Goal: Task Accomplishment & Management: Manage account settings

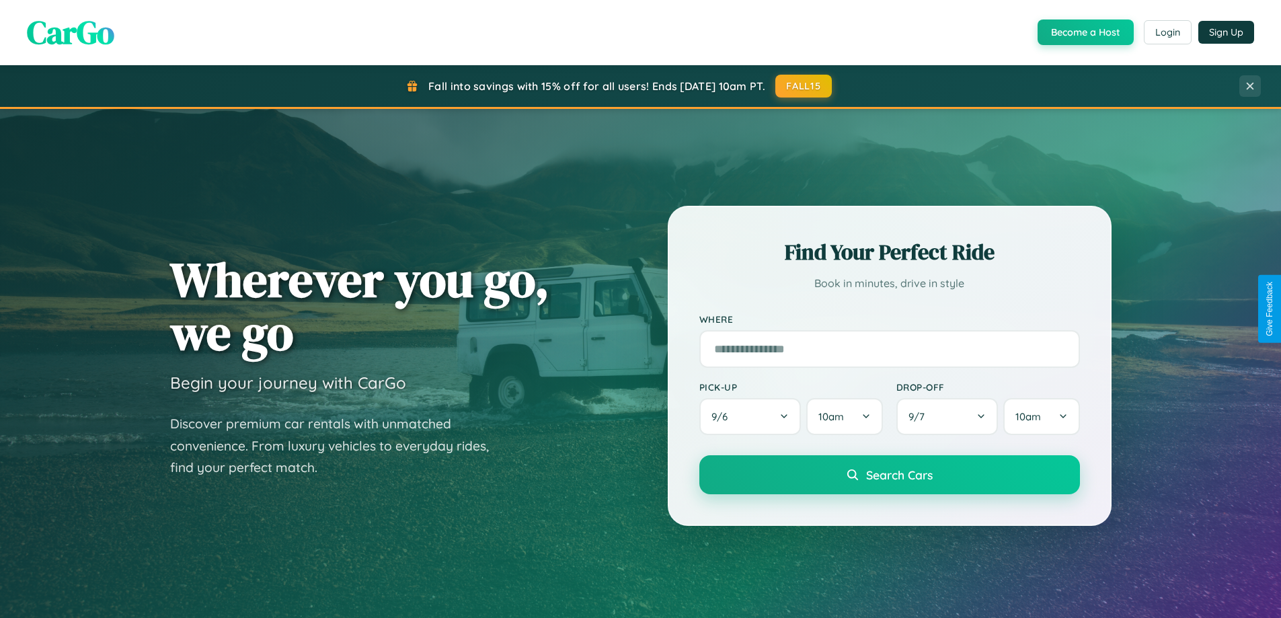
scroll to position [925, 0]
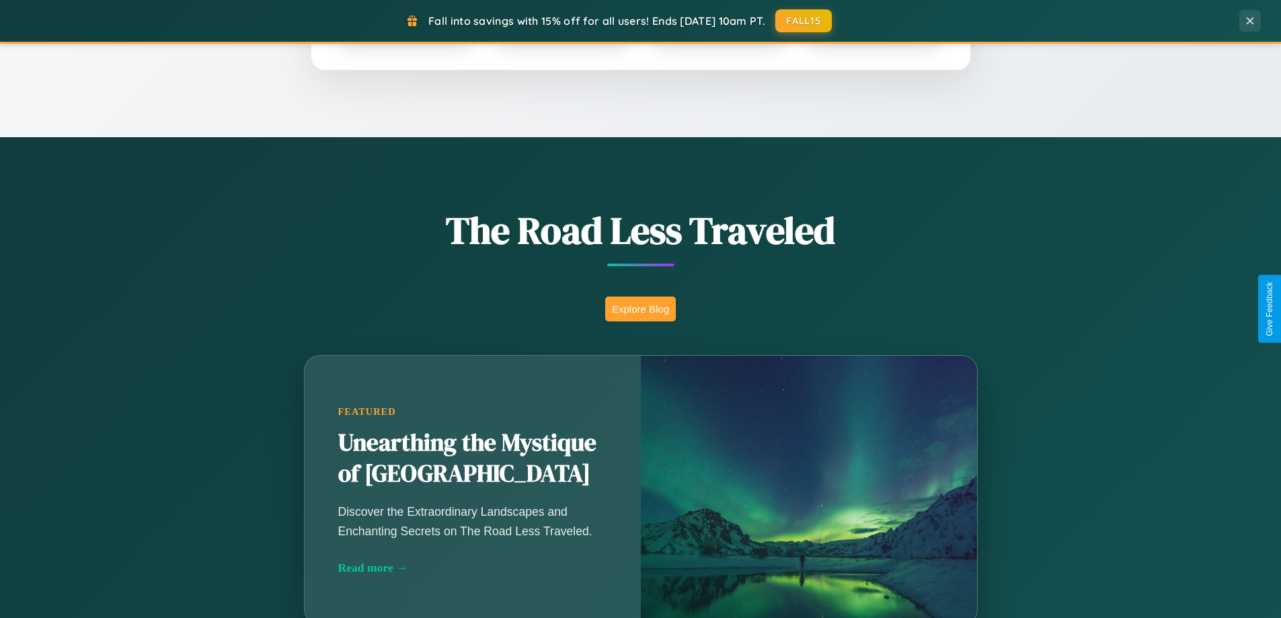
click at [640, 309] on button "Explore Blog" at bounding box center [640, 308] width 71 height 25
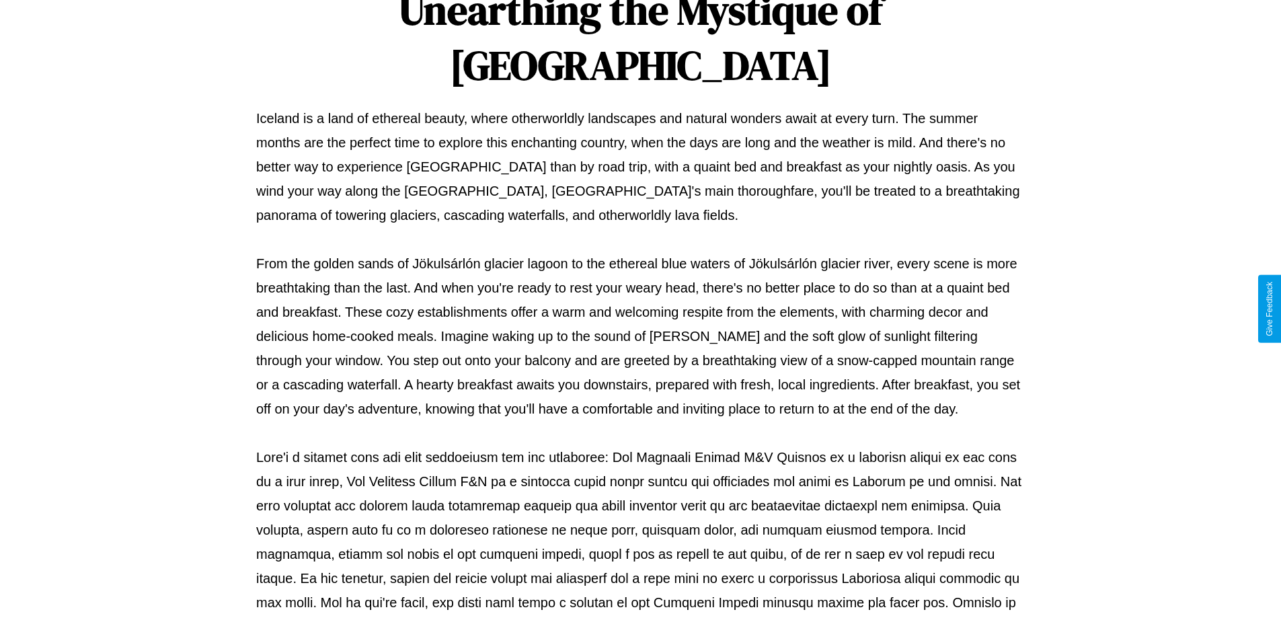
scroll to position [435, 0]
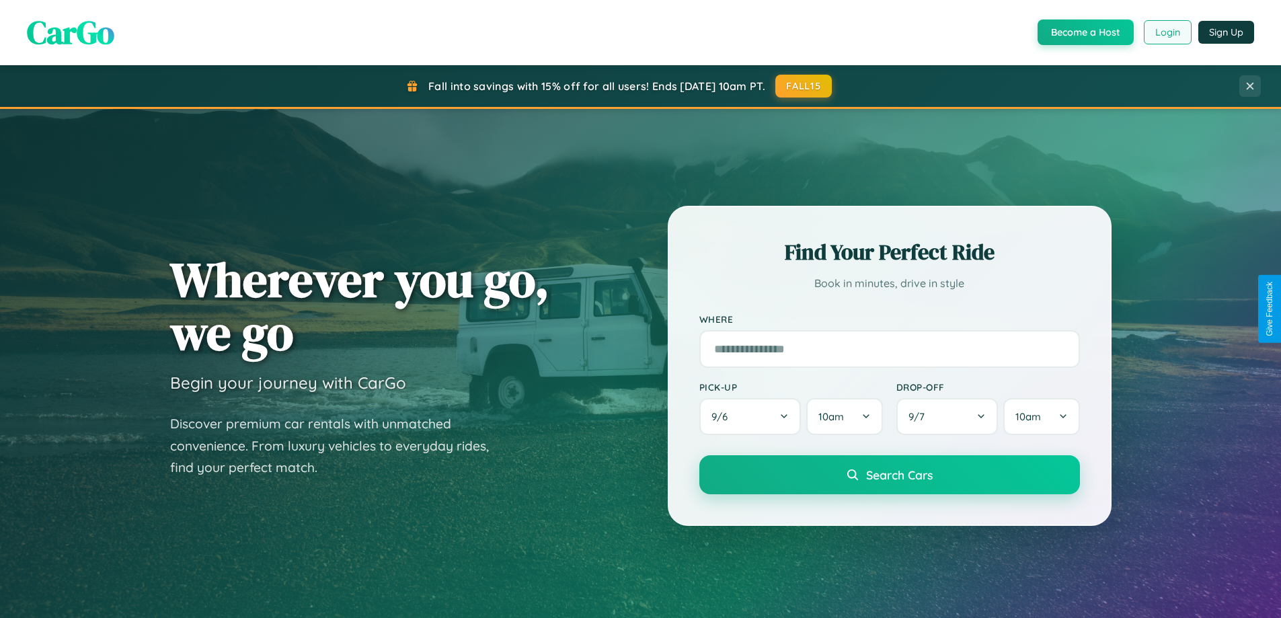
click at [1166, 32] on button "Login" at bounding box center [1168, 32] width 48 height 24
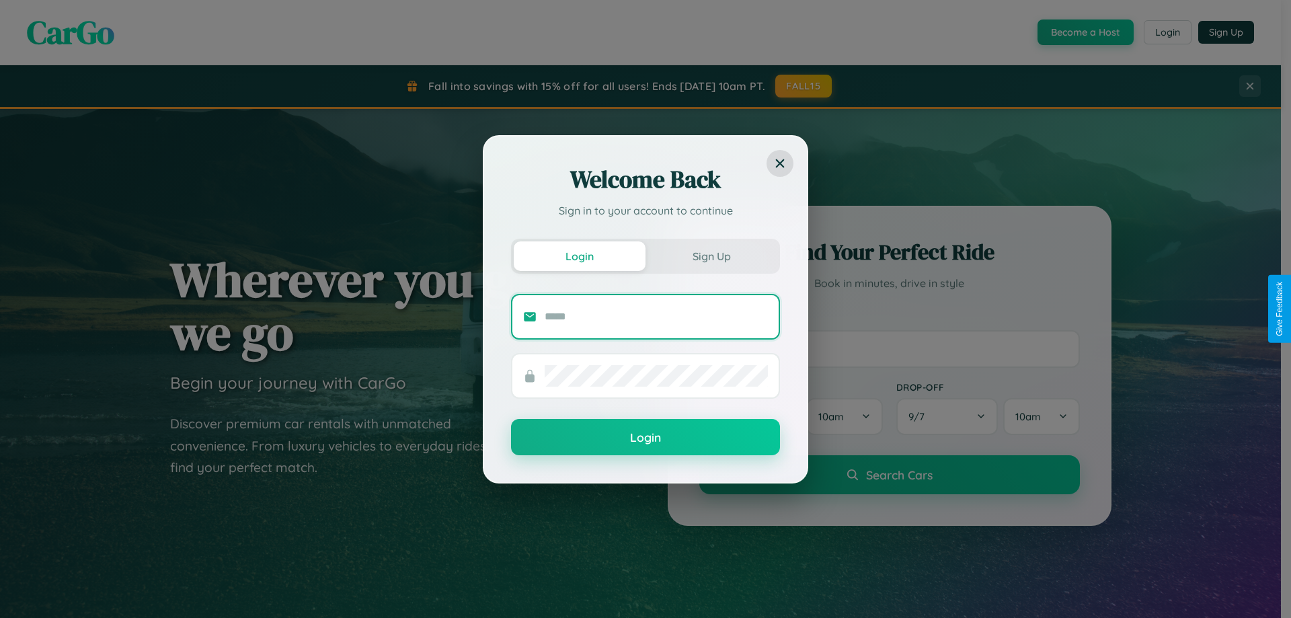
click at [656, 316] on input "text" at bounding box center [656, 317] width 223 height 22
type input "**********"
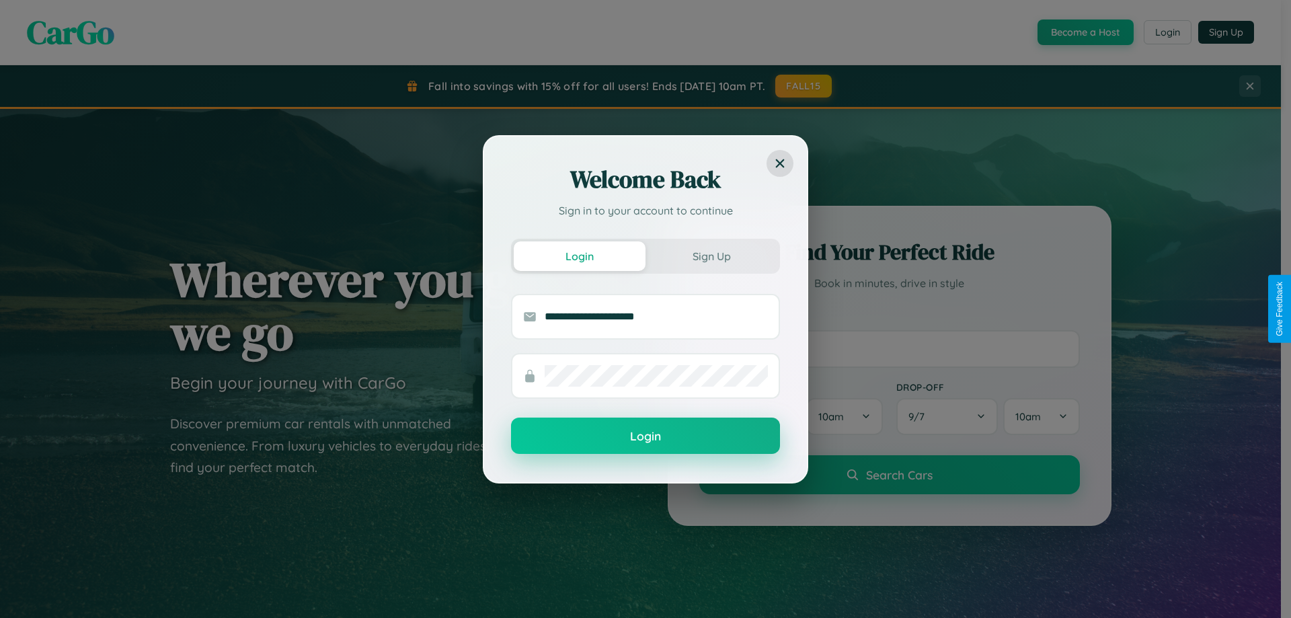
click at [645, 436] on button "Login" at bounding box center [645, 436] width 269 height 36
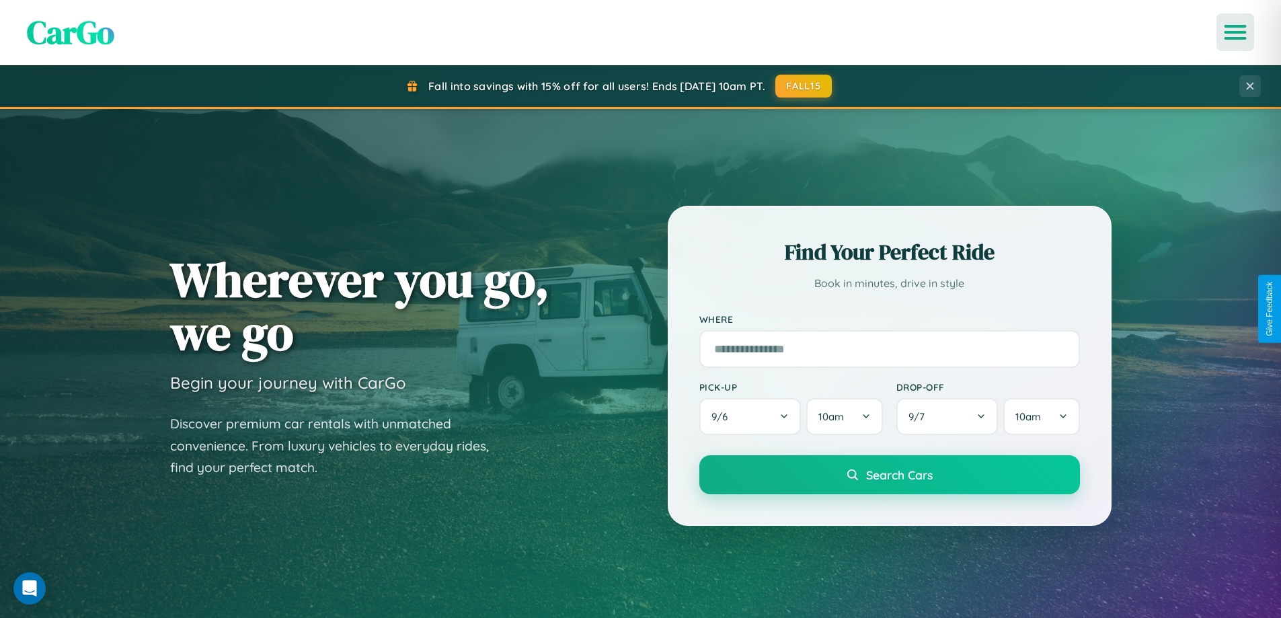
click at [1235, 32] on icon "Open menu" at bounding box center [1235, 32] width 19 height 12
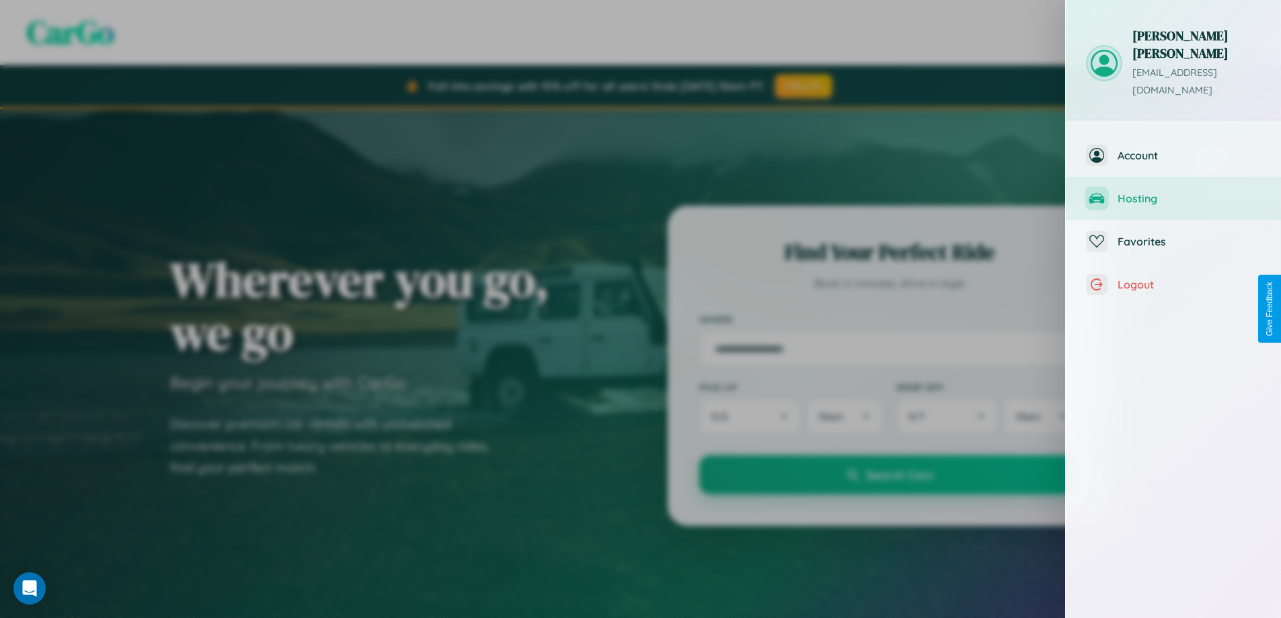
click at [1173, 192] on span "Hosting" at bounding box center [1188, 198] width 143 height 13
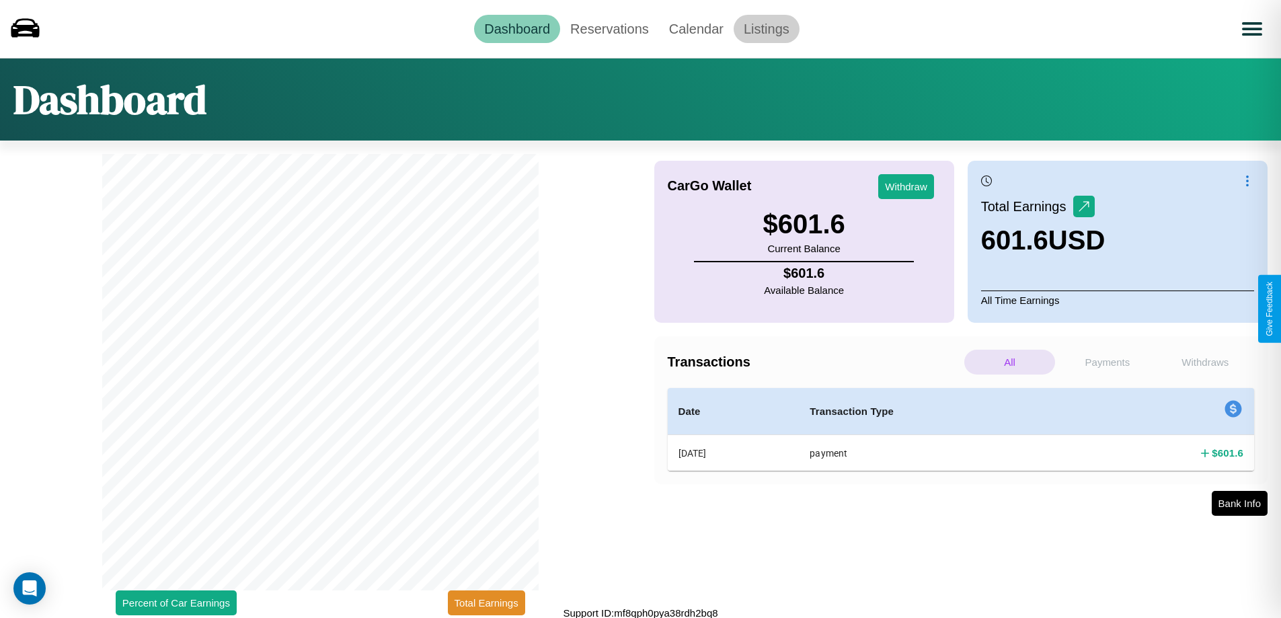
click at [766, 28] on link "Listings" at bounding box center [766, 29] width 66 height 28
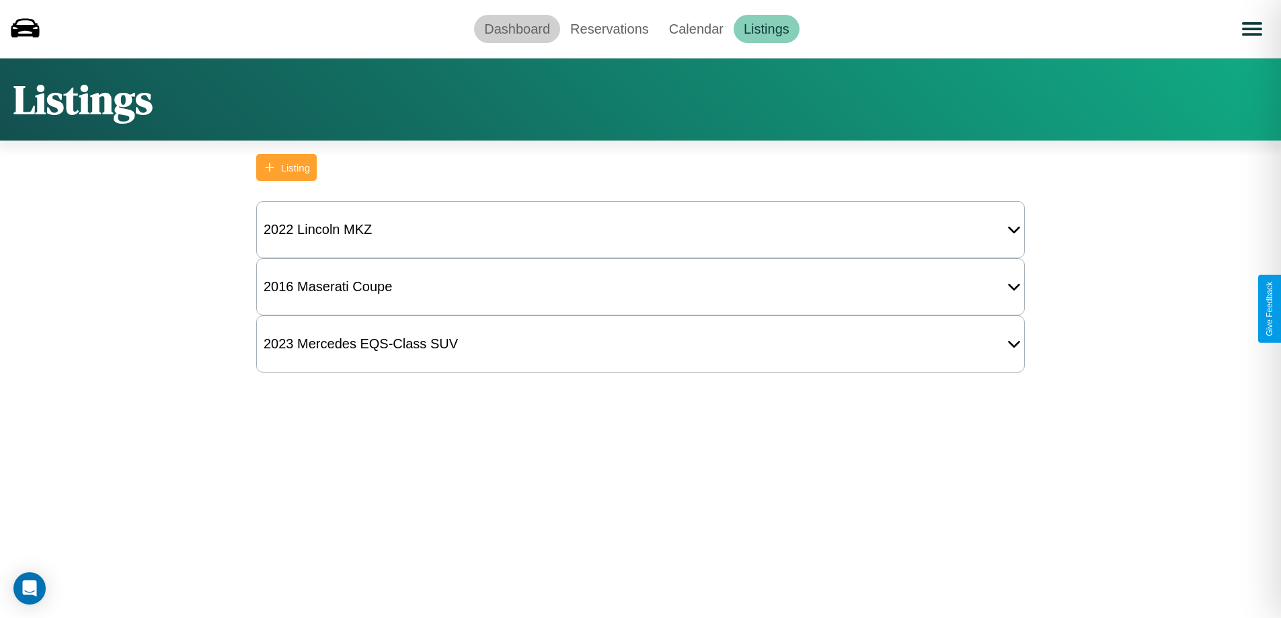
click at [517, 28] on link "Dashboard" at bounding box center [517, 29] width 86 height 28
